Goal: Task Accomplishment & Management: Manage account settings

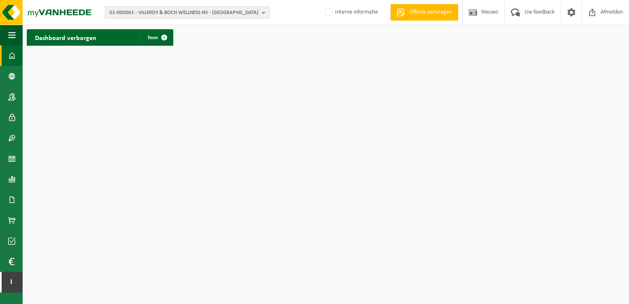
click at [212, 16] on span "01-000001 - VILLEROY & BOCH WELLNESS NV - [GEOGRAPHIC_DATA]" at bounding box center [183, 13] width 149 height 12
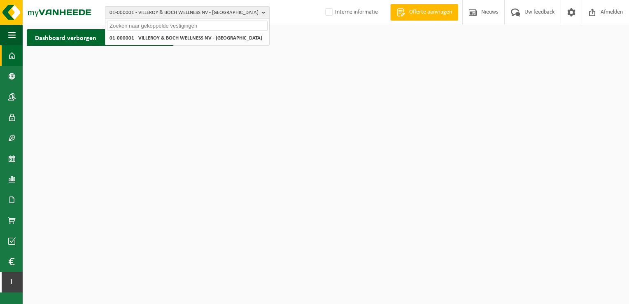
click at [189, 26] on input "text" at bounding box center [187, 26] width 160 height 10
paste input "10-920893"
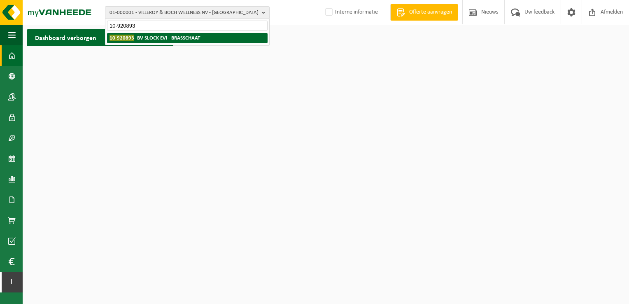
type input "10-920893"
drag, startPoint x: 185, startPoint y: 37, endPoint x: 206, endPoint y: 39, distance: 21.1
click at [184, 37] on strong "10-920893 - BV SLOCK EVI - BRASSCHAAT" at bounding box center [154, 38] width 91 height 6
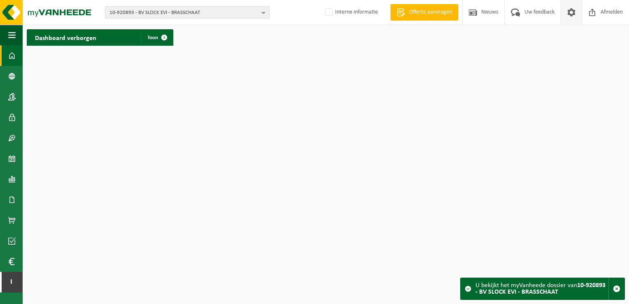
click at [573, 12] on span at bounding box center [571, 12] width 12 height 24
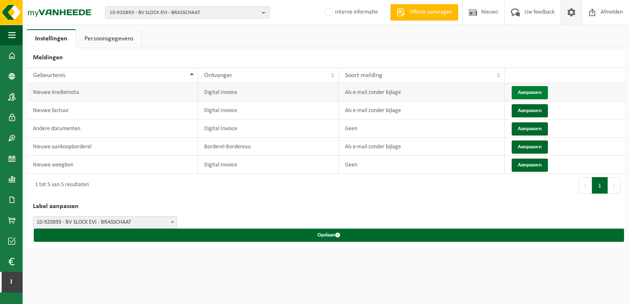
click at [529, 94] on button "Aanpassen" at bounding box center [529, 92] width 36 height 13
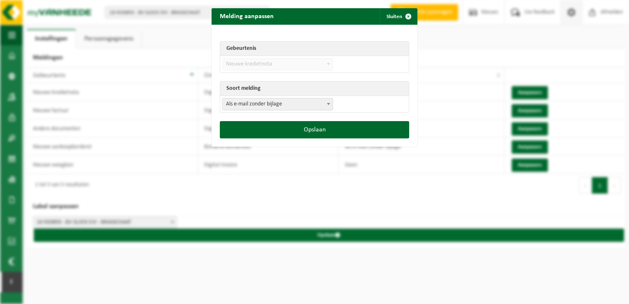
click at [315, 105] on span "Als e-mail zonder bijlage" at bounding box center [278, 104] width 110 height 12
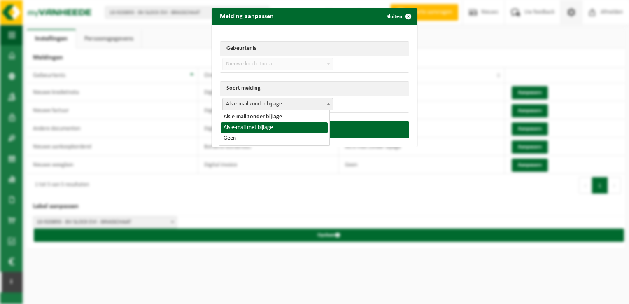
select select "3"
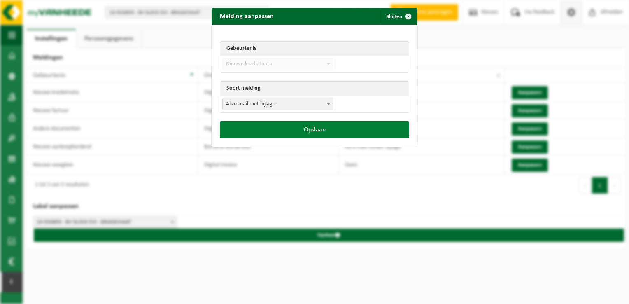
click at [318, 133] on button "Opslaan" at bounding box center [314, 129] width 189 height 17
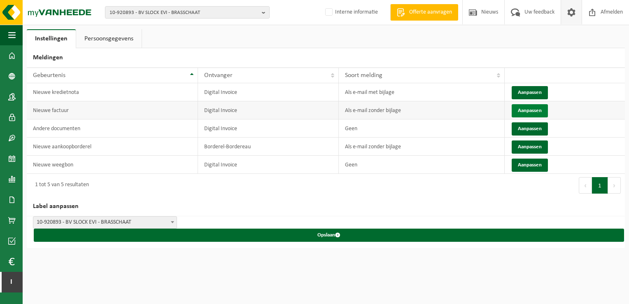
click at [524, 112] on button "Aanpassen" at bounding box center [529, 110] width 36 height 13
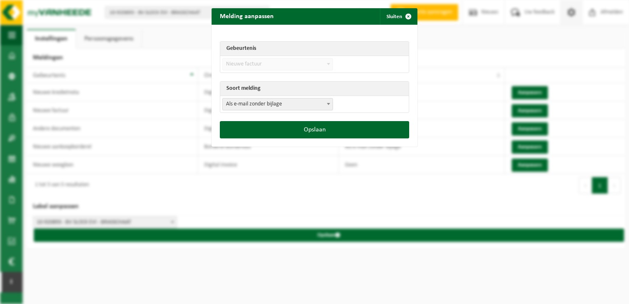
click at [267, 105] on span "Als e-mail zonder bijlage" at bounding box center [278, 104] width 110 height 12
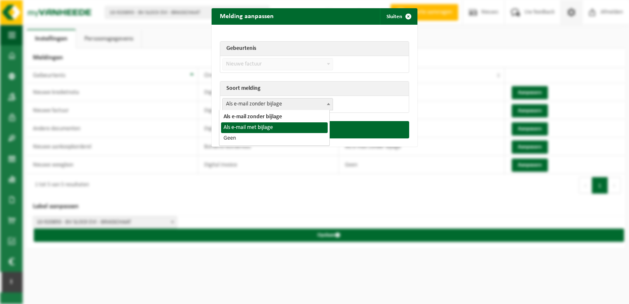
select select "3"
click at [303, 106] on span "Als e-mail met bijlage" at bounding box center [278, 104] width 110 height 12
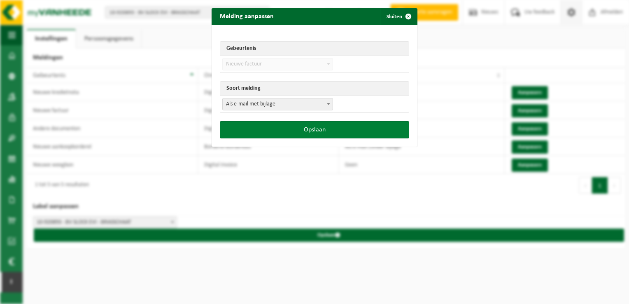
click at [288, 129] on button "Opslaan" at bounding box center [314, 129] width 189 height 17
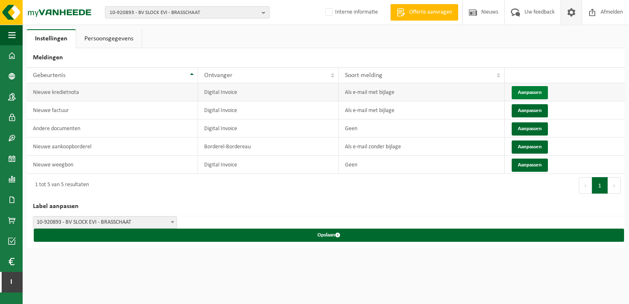
click at [520, 93] on button "Aanpassen" at bounding box center [529, 92] width 36 height 13
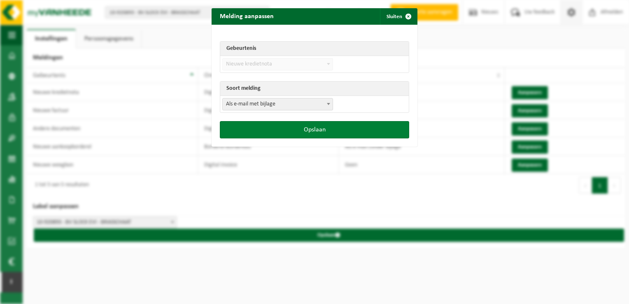
click at [378, 130] on button "Opslaan" at bounding box center [314, 129] width 189 height 17
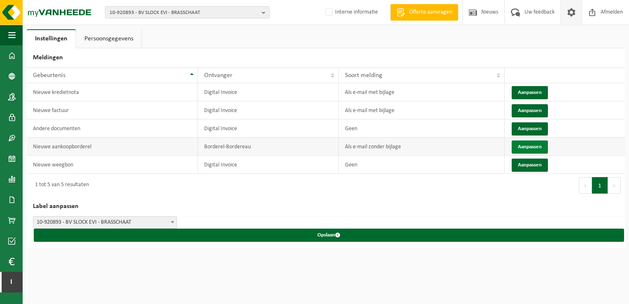
click at [533, 146] on button "Aanpassen" at bounding box center [529, 146] width 36 height 13
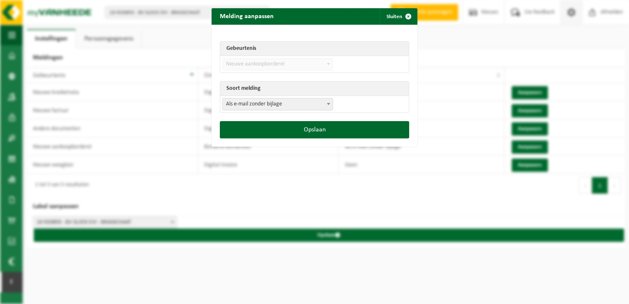
click at [314, 109] on span "Als e-mail zonder bijlage" at bounding box center [278, 104] width 110 height 12
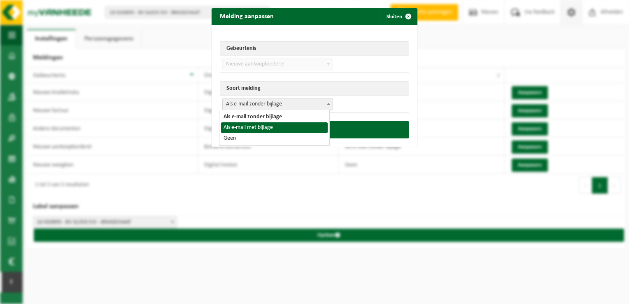
select select "3"
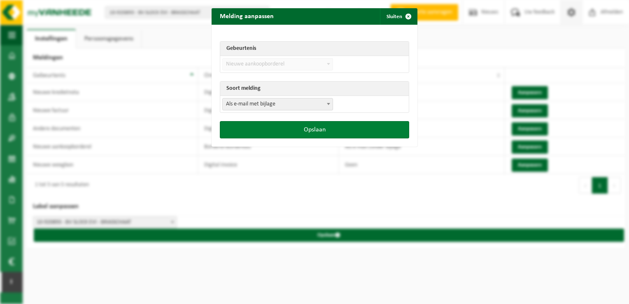
click at [348, 127] on button "Opslaan" at bounding box center [314, 129] width 189 height 17
